Goal: Check status: Verify the current state of an ongoing process or item

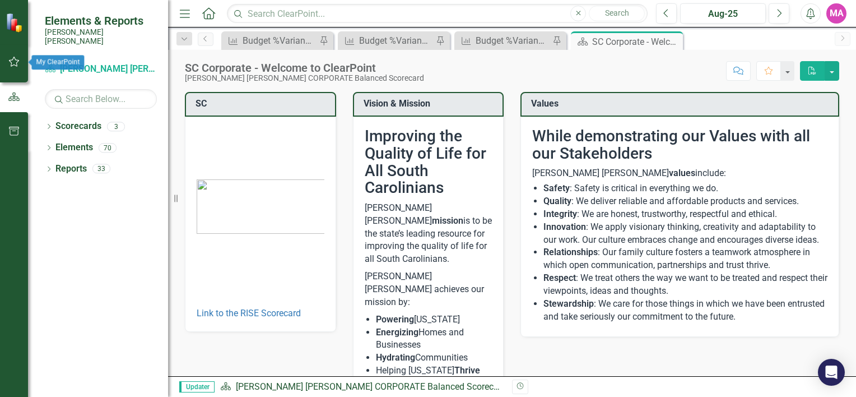
click at [16, 71] on button "button" at bounding box center [14, 62] width 25 height 24
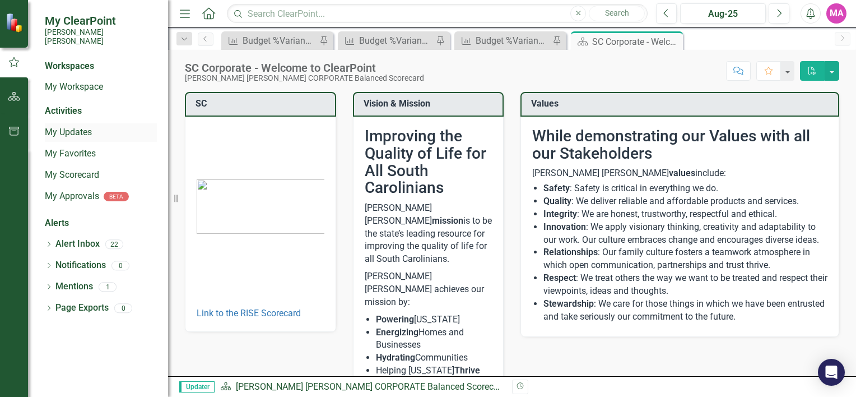
click at [89, 126] on link "My Updates" at bounding box center [101, 132] width 112 height 13
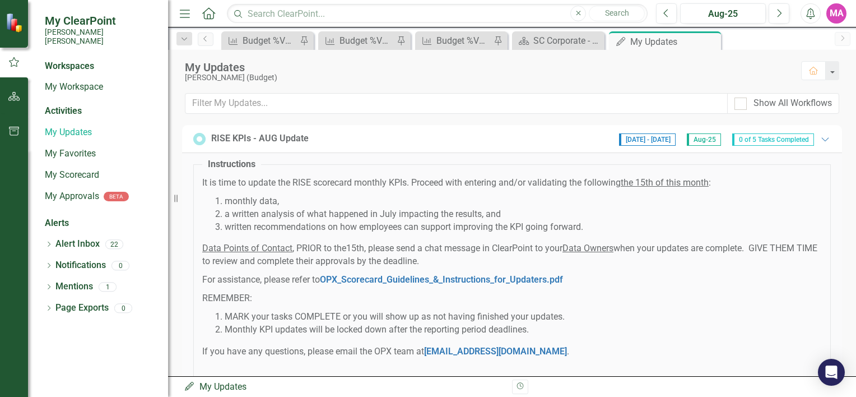
click at [381, 142] on div "RISE KPIs - AUG Update [DATE] - [DATE] Aug-25 0 of 5 Tasks Completed Expanded" at bounding box center [511, 139] width 637 height 14
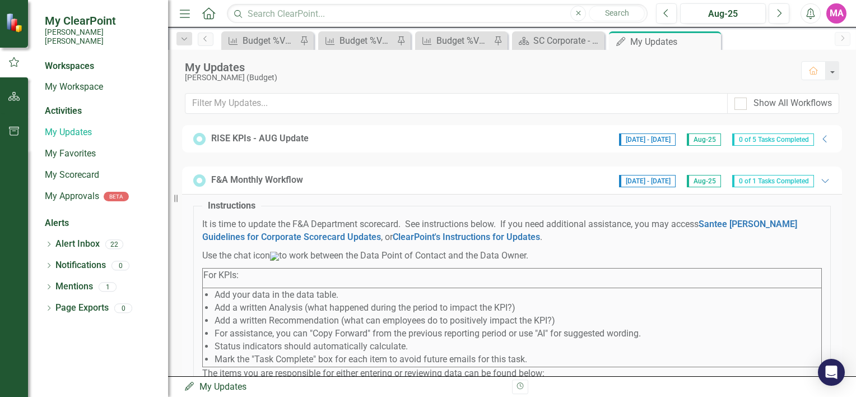
click at [381, 142] on div "RISE KPIs - AUG Update [DATE] - [DATE] Aug-25 0 of 5 Tasks Completed Collapse" at bounding box center [511, 139] width 637 height 14
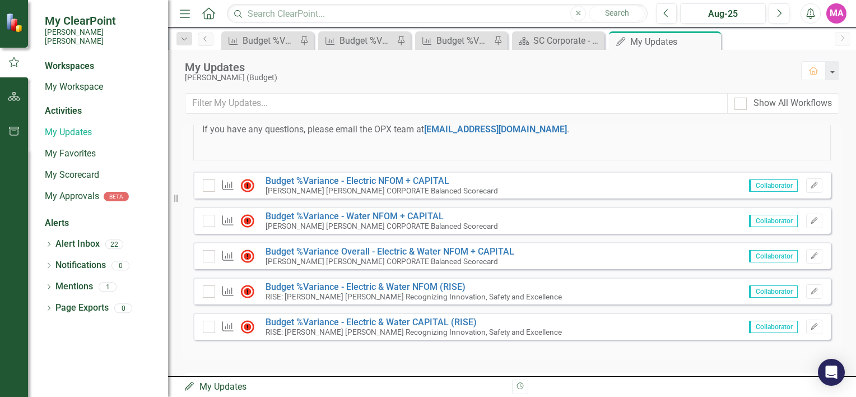
scroll to position [222, 0]
click at [423, 181] on link "Budget %Variance​ - Electric NFOM + CAPITAL" at bounding box center [357, 180] width 184 height 11
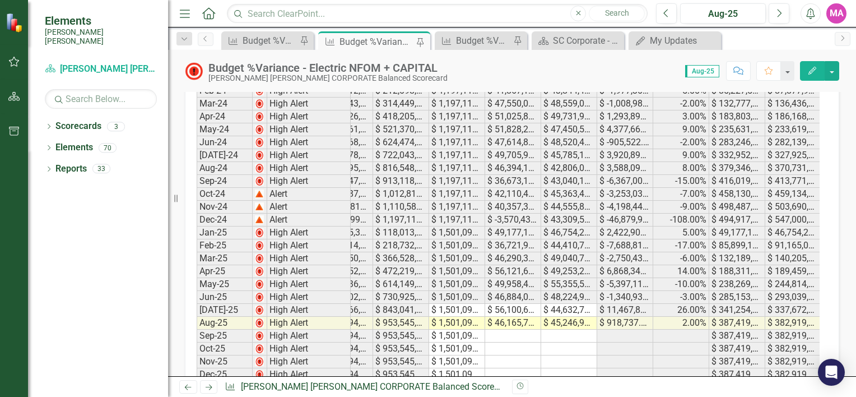
click at [51, 312] on div "Period Status Total Electric NFOM+CAP Variance %YTD Total Electric NFOM+CAP Var…" at bounding box center [51, 200] width 0 height 362
click at [453, 320] on td "$ 1,501,092,702.00" at bounding box center [457, 322] width 56 height 13
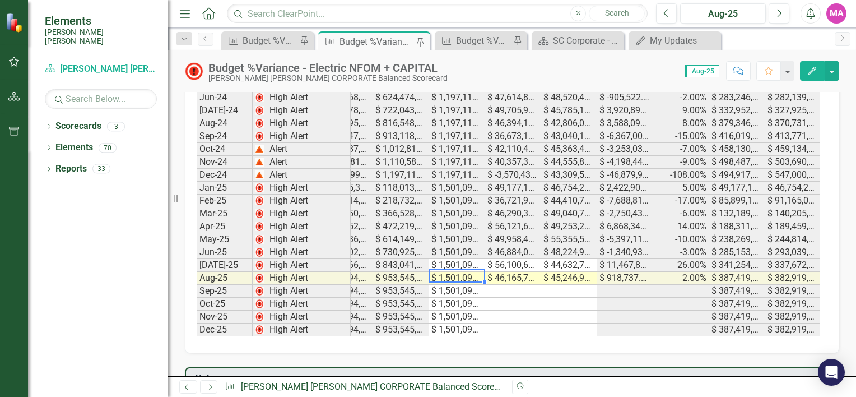
scroll to position [378, 0]
click at [811, 69] on icon "button" at bounding box center [812, 71] width 8 height 8
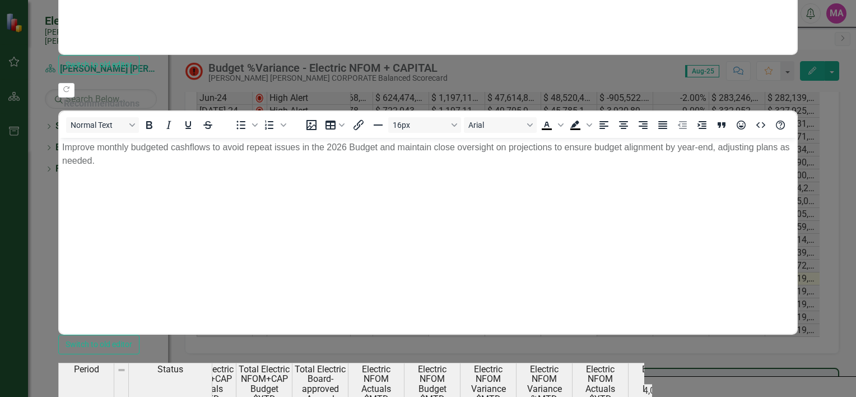
scroll to position [29, 0]
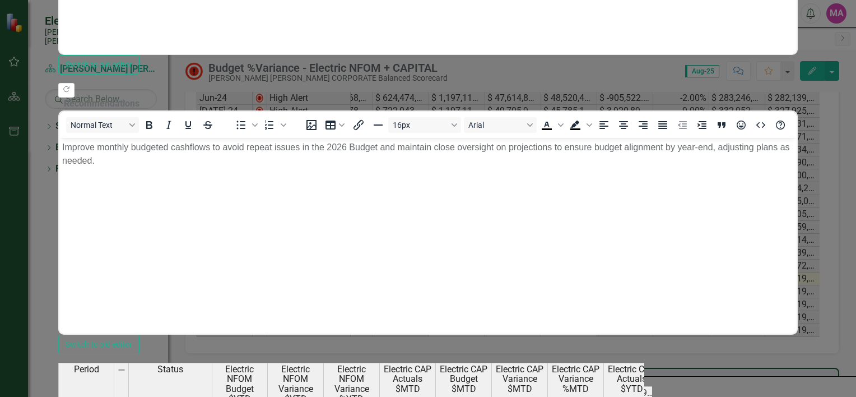
scroll to position [0, 498]
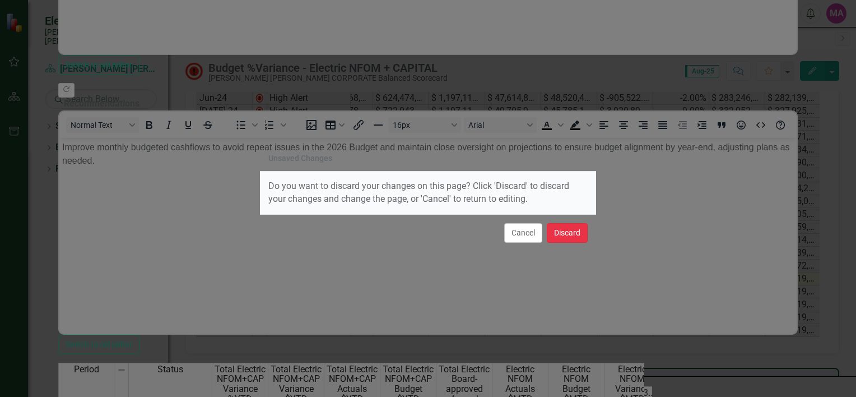
click at [570, 231] on button "Discard" at bounding box center [567, 233] width 41 height 20
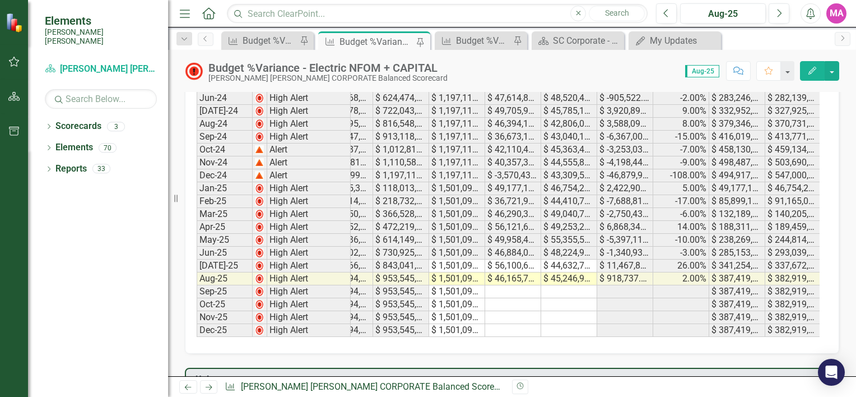
click at [83, 69] on div "Scorecard Santee [PERSON_NAME] CORPORATE Balanced Scorecard" at bounding box center [101, 70] width 112 height 21
click at [95, 63] on link "Scorecard Santee [PERSON_NAME] CORPORATE Balanced Scorecard" at bounding box center [101, 69] width 112 height 13
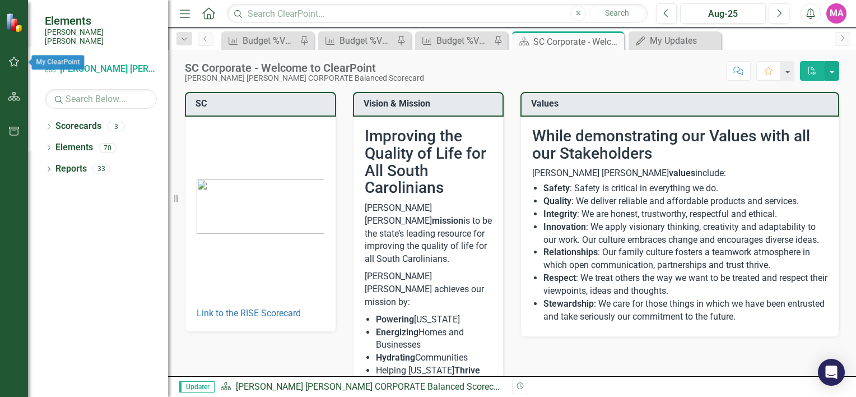
click at [7, 62] on button "button" at bounding box center [14, 62] width 25 height 24
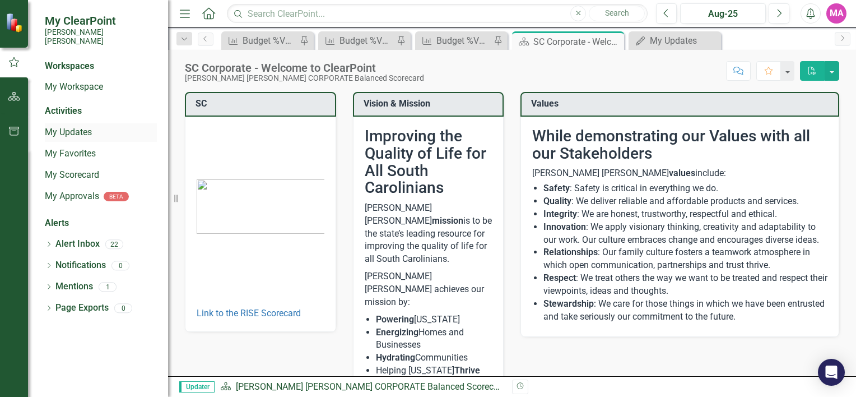
click at [76, 126] on link "My Updates" at bounding box center [101, 132] width 112 height 13
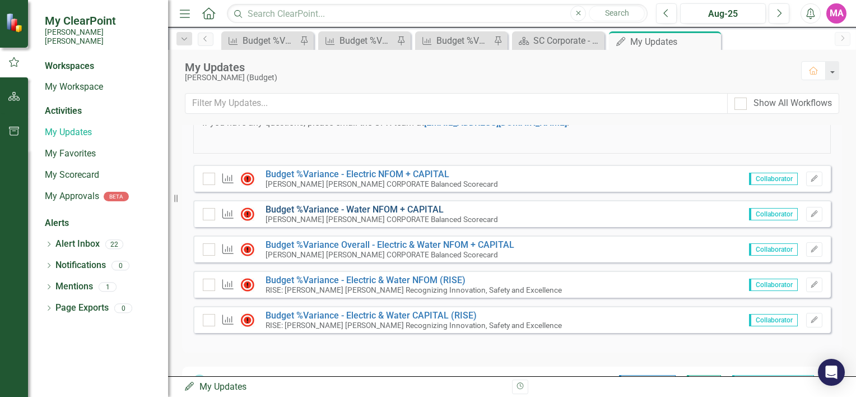
click at [399, 204] on link "Budget %Variance​ - Water NFOM + CAPITAL" at bounding box center [354, 209] width 178 height 11
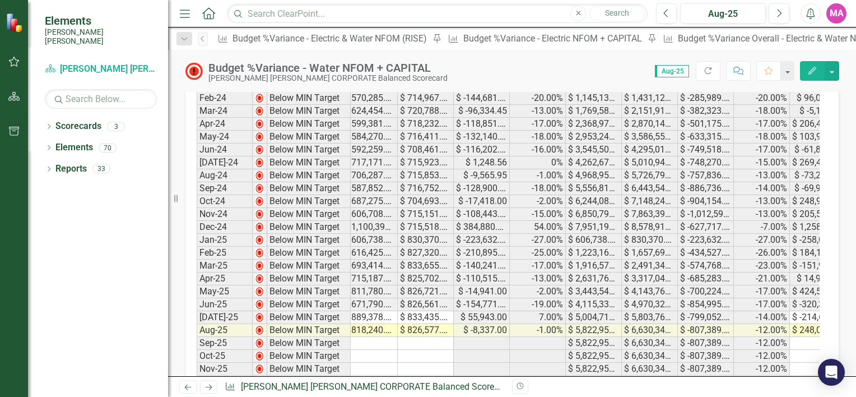
scroll to position [0, 274]
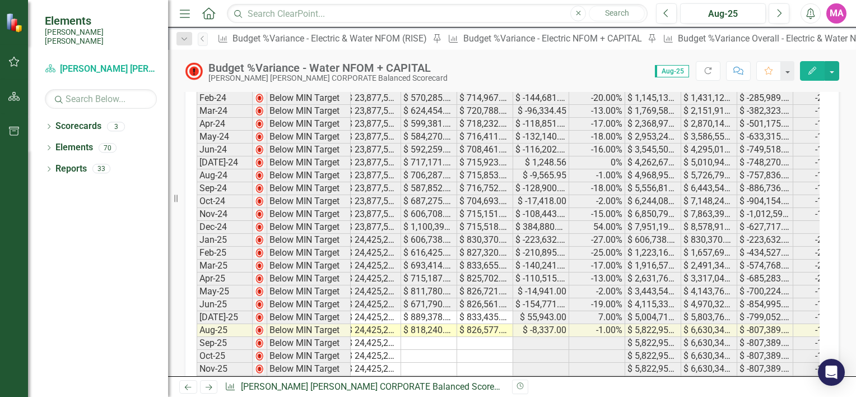
click at [16, 57] on icon "button" at bounding box center [14, 61] width 12 height 9
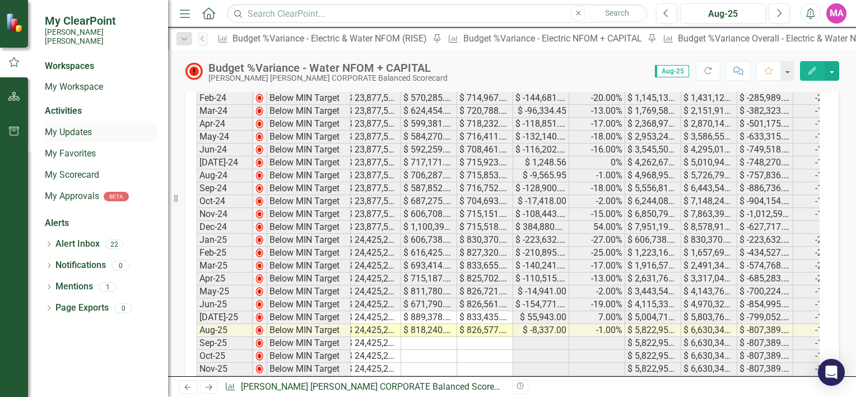
click at [81, 126] on link "My Updates" at bounding box center [101, 132] width 112 height 13
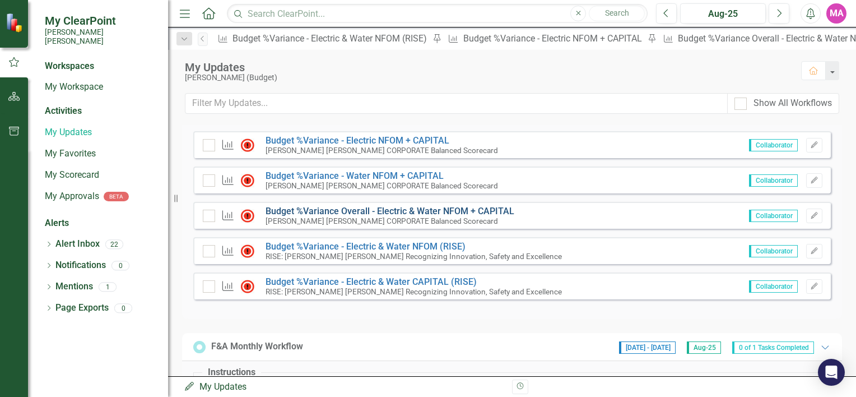
click at [374, 209] on link "Budget %Variance Overall - Electric & Water NFOM + CAPITAL" at bounding box center [389, 211] width 249 height 11
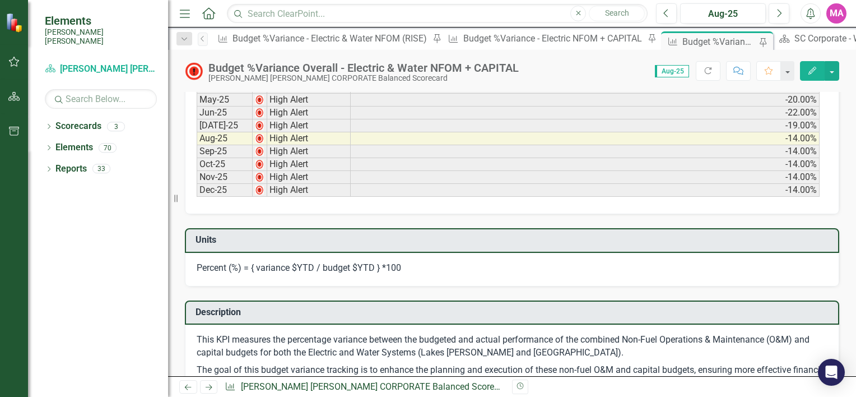
click at [14, 63] on icon "button" at bounding box center [14, 61] width 12 height 9
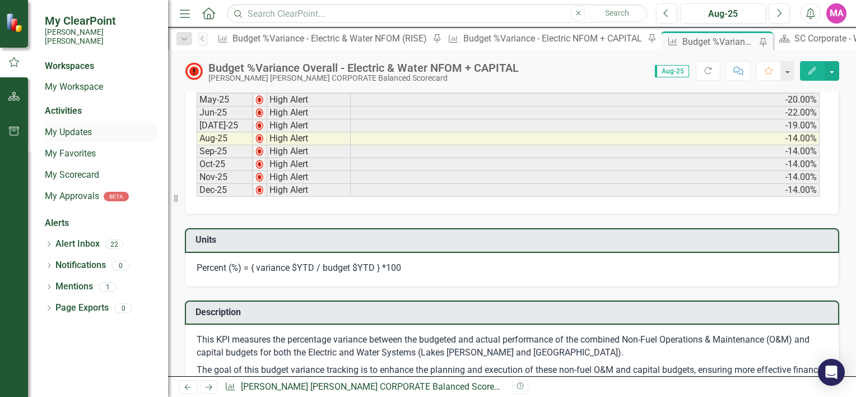
click at [67, 127] on link "My Updates" at bounding box center [101, 132] width 112 height 13
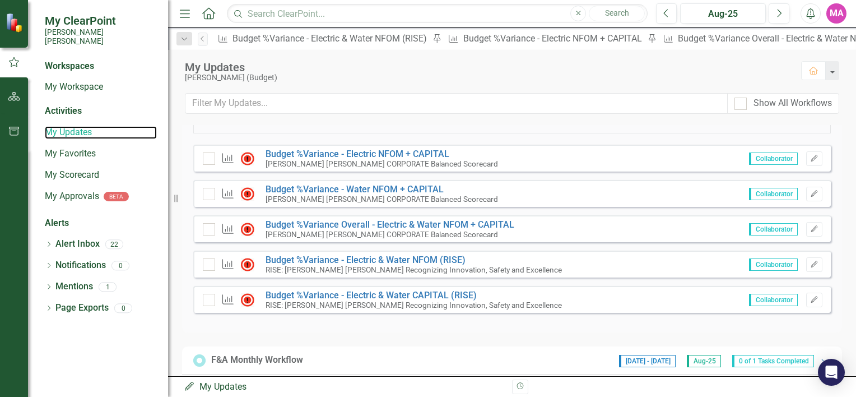
scroll to position [253, 0]
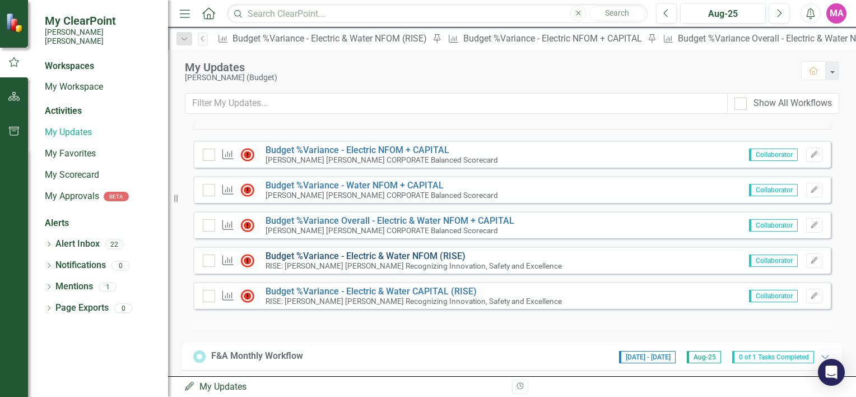
click at [373, 253] on link "Budget %Variance - Electric & Water NFOM (RISE)" at bounding box center [365, 255] width 200 height 11
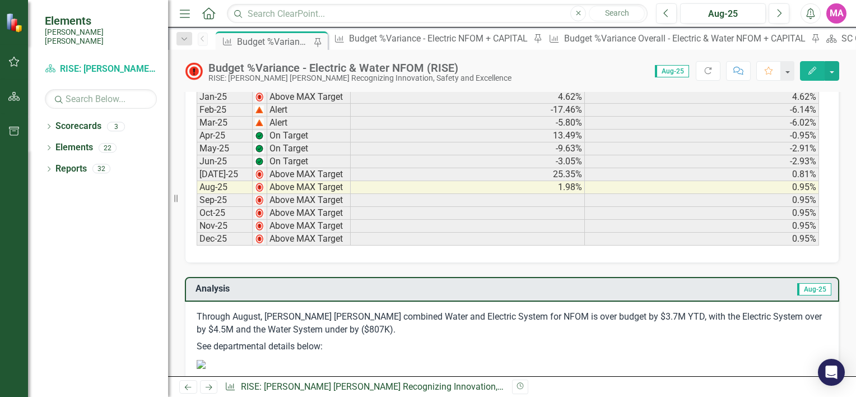
scroll to position [430, 0]
click at [76, 63] on link "Scorecard RISE: [PERSON_NAME] [PERSON_NAME] Recognizing Innovation, Safety and …" at bounding box center [101, 69] width 112 height 13
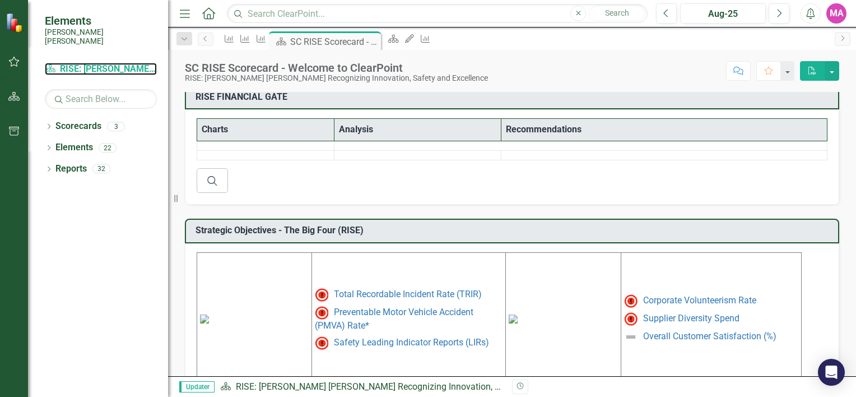
scroll to position [243, 0]
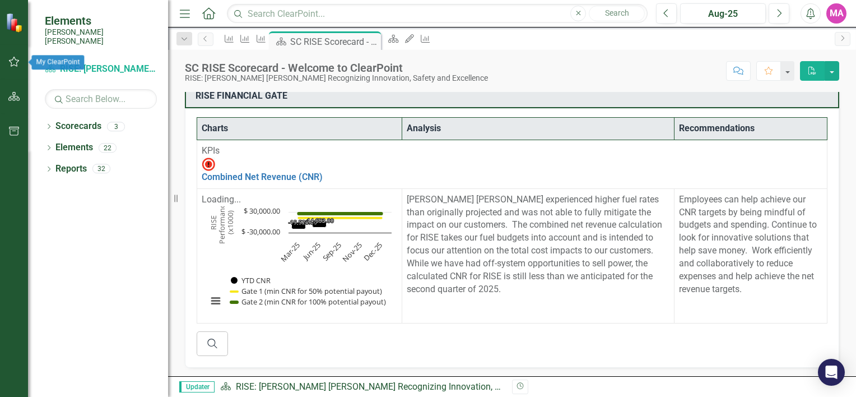
click at [18, 65] on icon "button" at bounding box center [14, 61] width 12 height 9
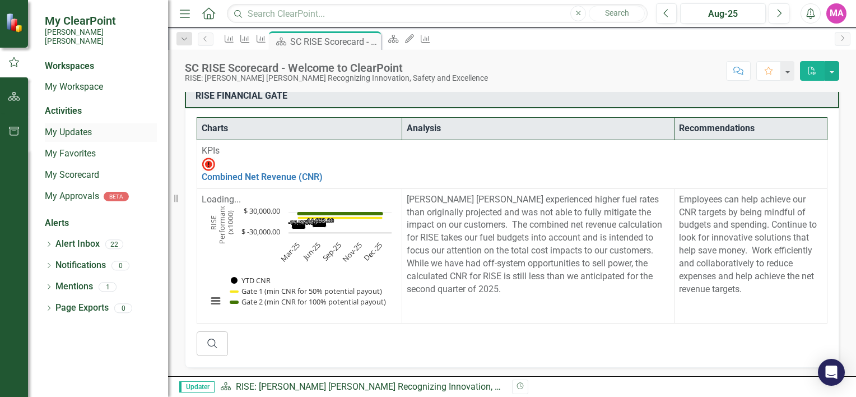
click at [69, 126] on link "My Updates" at bounding box center [101, 132] width 112 height 13
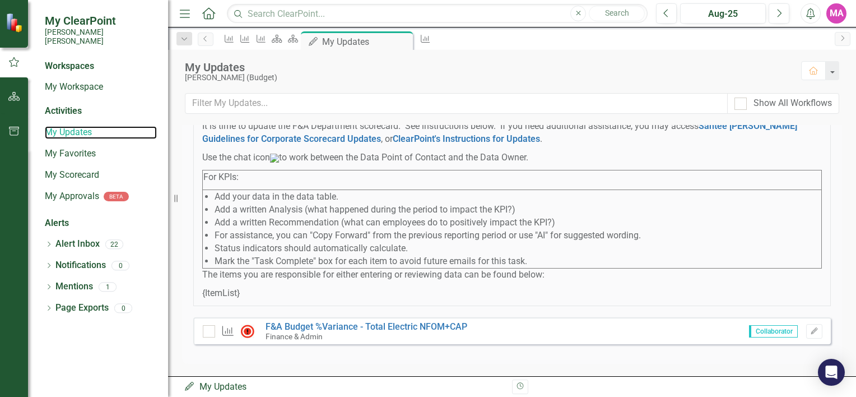
scroll to position [537, 0]
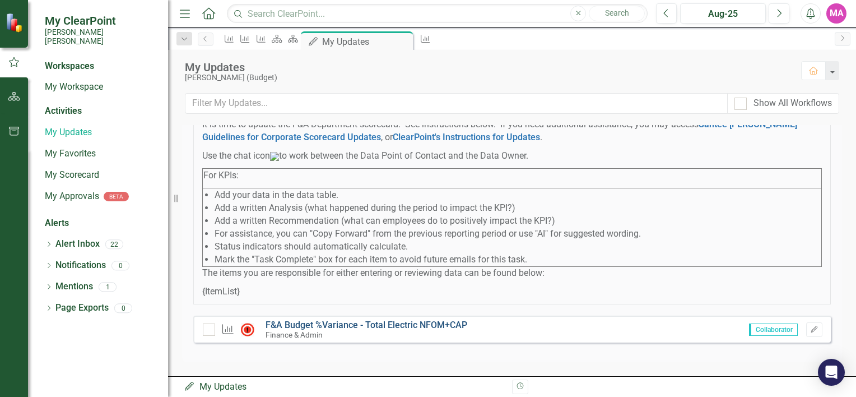
click at [387, 322] on link "F&A Budget %Variance​ - Total Electric NFOM+CAP" at bounding box center [366, 324] width 202 height 11
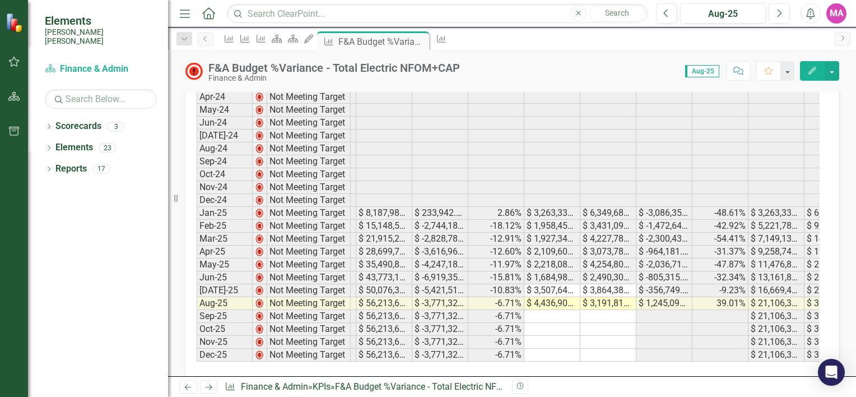
scroll to position [0, 571]
